Goal: Contribute content

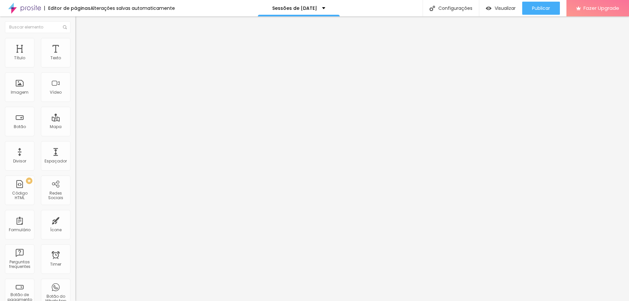
click at [75, 56] on div "Trocar imagem" at bounding box center [112, 53] width 75 height 5
click at [75, 56] on span "Trocar imagem" at bounding box center [93, 54] width 36 height 6
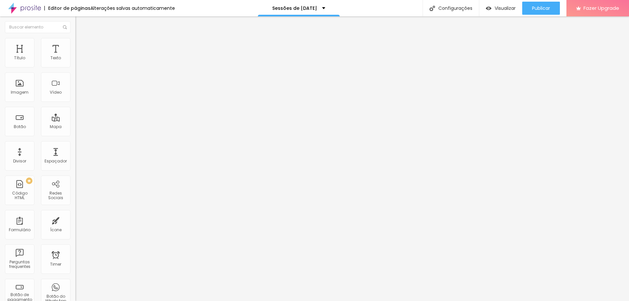
click at [75, 103] on span "Original" at bounding box center [83, 100] width 16 height 6
click at [75, 107] on span "Cinema" at bounding box center [83, 104] width 16 height 6
click at [75, 113] on span "Padrão" at bounding box center [82, 110] width 15 height 6
click at [75, 117] on span "Quadrado" at bounding box center [85, 114] width 21 height 6
click at [75, 121] on span "Original" at bounding box center [83, 118] width 16 height 6
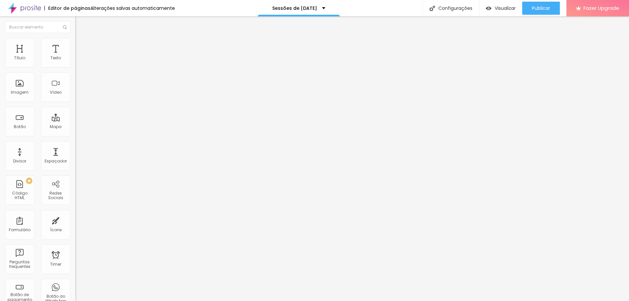
click at [75, 107] on span "Cinema" at bounding box center [83, 104] width 16 height 6
click at [75, 113] on span "Padrão" at bounding box center [82, 110] width 15 height 6
click at [75, 121] on span "Original" at bounding box center [83, 118] width 16 height 6
click at [75, 60] on span "Encaixotado" at bounding box center [88, 57] width 26 height 6
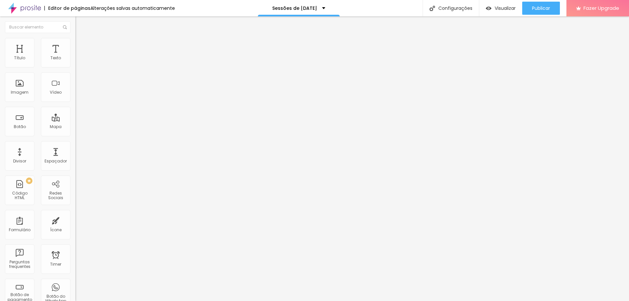
click at [81, 45] on span "Estilo" at bounding box center [86, 43] width 10 height 6
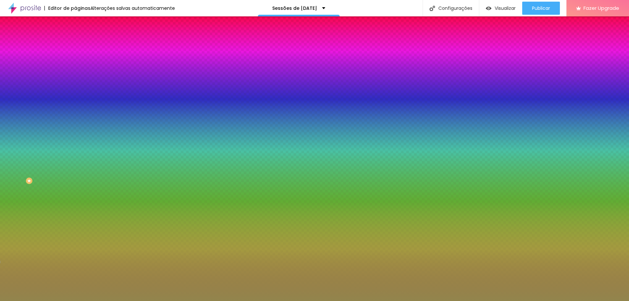
click at [81, 46] on span "Avançado" at bounding box center [92, 49] width 22 height 6
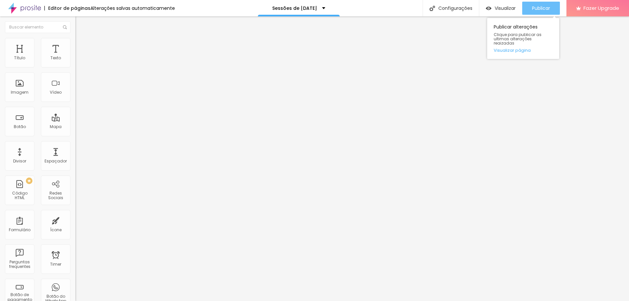
click at [532, 8] on span "Publicar" at bounding box center [541, 8] width 18 height 5
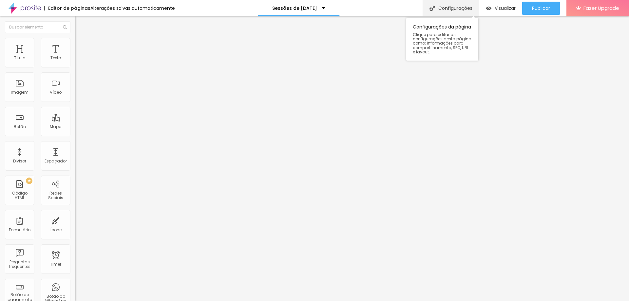
click at [439, 5] on div "Configurações" at bounding box center [451, 8] width 56 height 16
click at [75, 56] on span "Trocar imagem" at bounding box center [93, 54] width 36 height 6
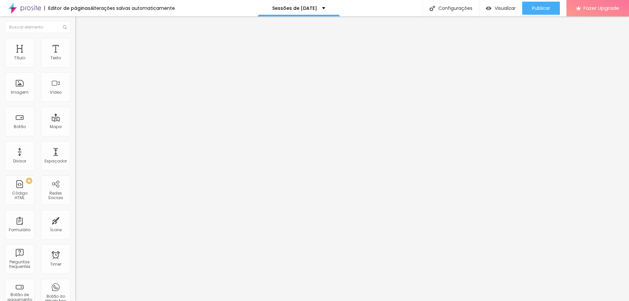
click at [533, 9] on span "Publicar" at bounding box center [541, 8] width 18 height 5
click at [540, 6] on span "Publicar" at bounding box center [541, 8] width 18 height 5
